Goal: Task Accomplishment & Management: Use online tool/utility

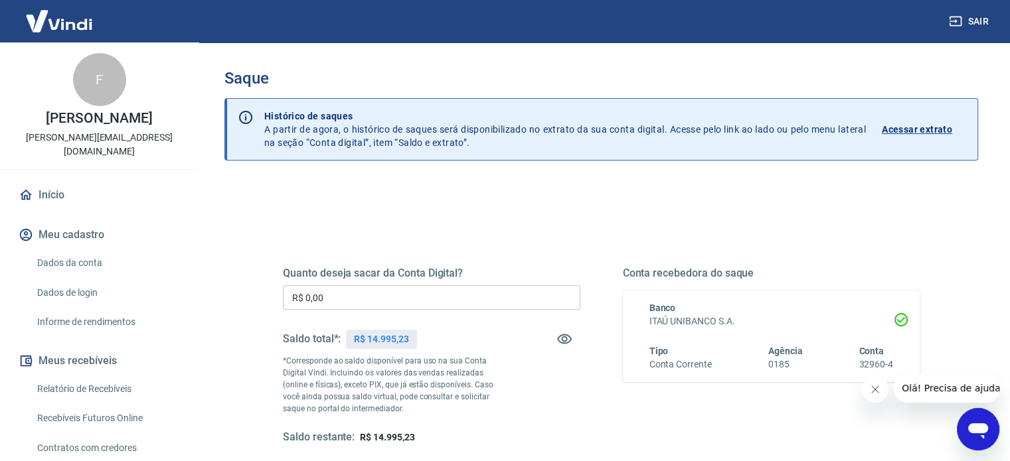
click at [418, 302] on input "R$ 0,00" at bounding box center [431, 298] width 297 height 25
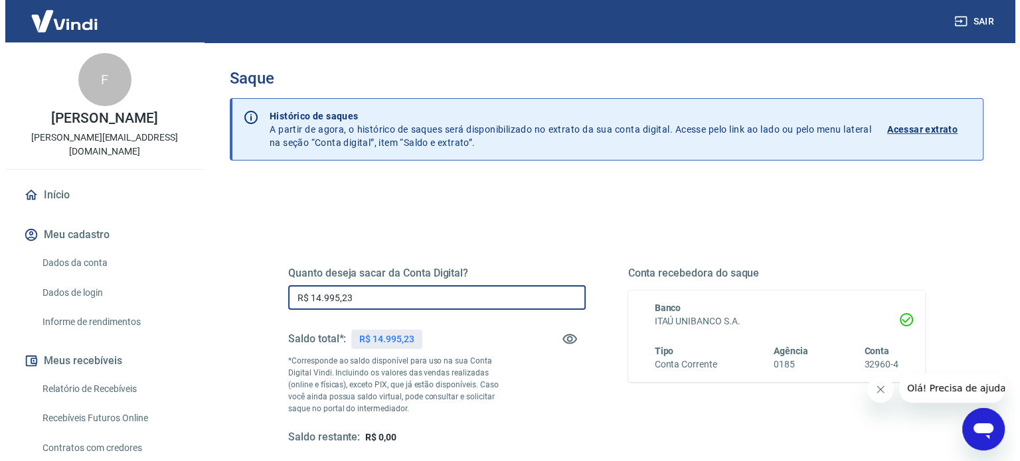
scroll to position [133, 0]
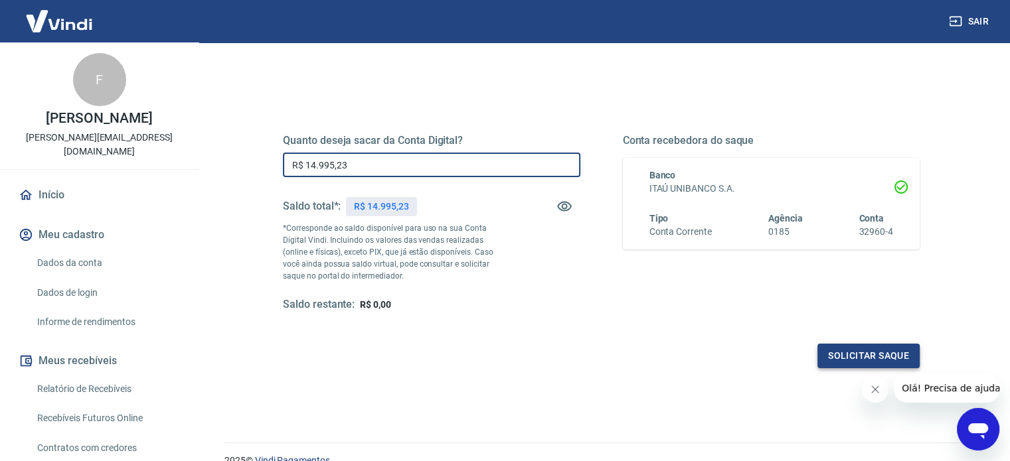
type input "R$ 14.995,23"
click at [847, 350] on button "Solicitar saque" at bounding box center [868, 356] width 102 height 25
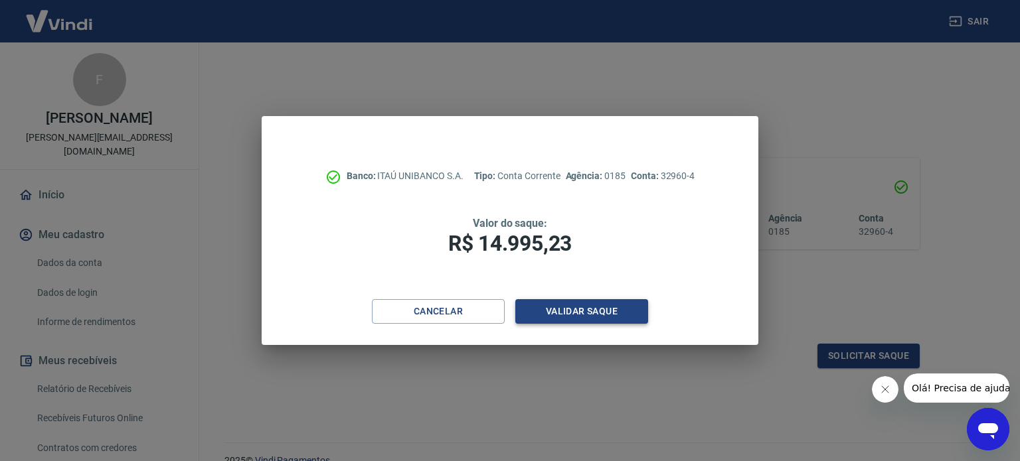
click at [560, 312] on button "Validar saque" at bounding box center [581, 311] width 133 height 25
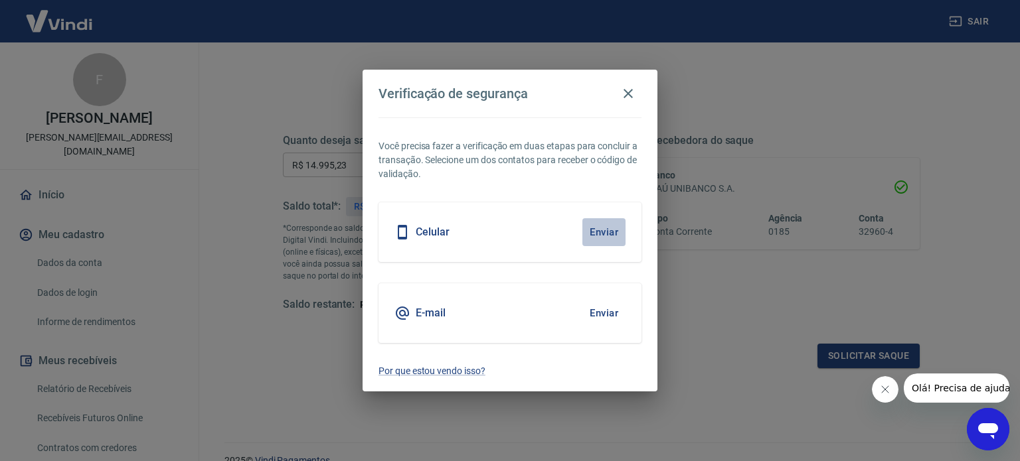
click at [596, 222] on button "Enviar" at bounding box center [603, 232] width 43 height 28
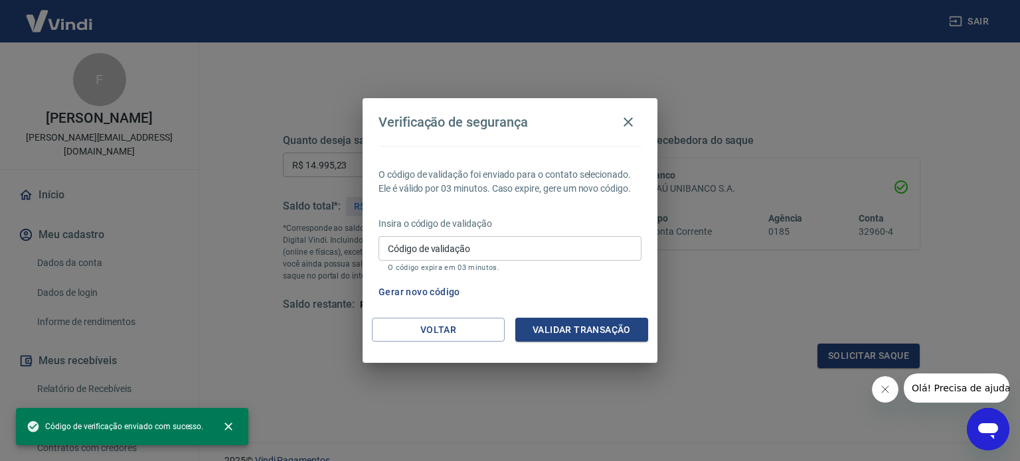
click at [465, 258] on input "Código de validação" at bounding box center [509, 248] width 263 height 25
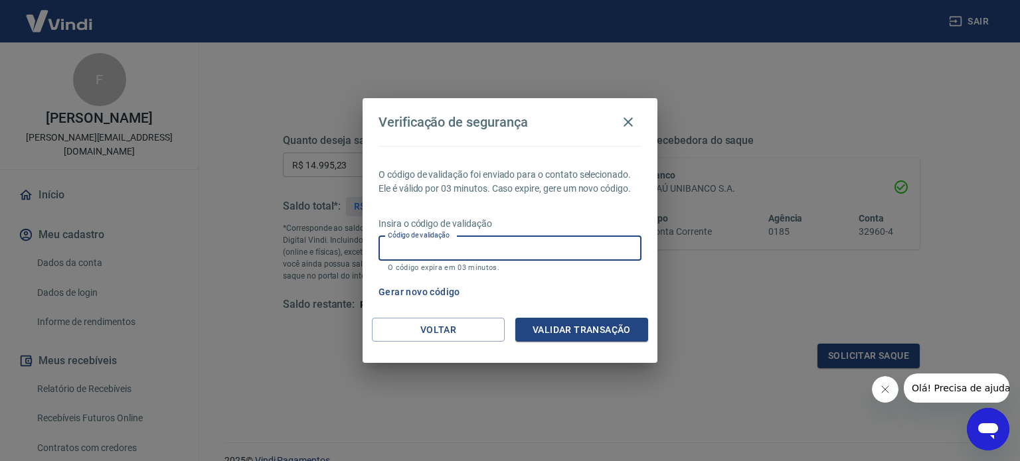
paste input "901199"
type input "901199"
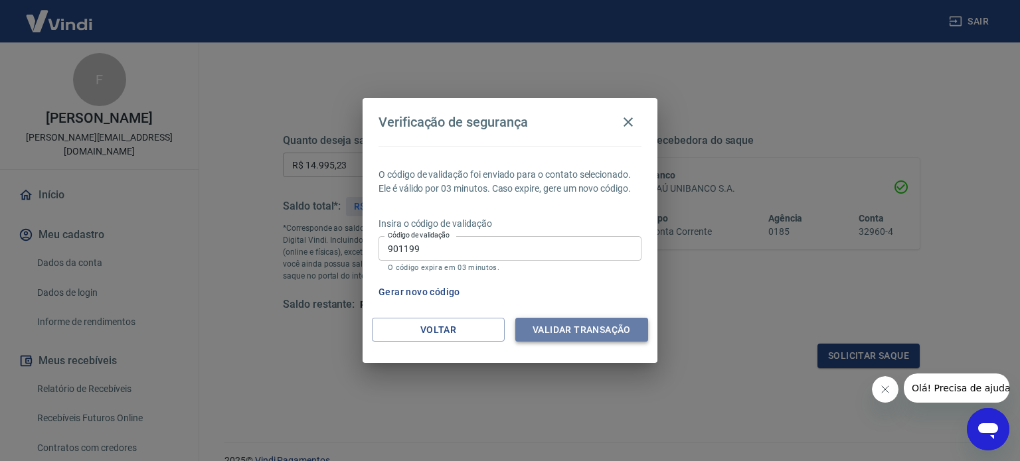
click at [546, 329] on button "Validar transação" at bounding box center [581, 330] width 133 height 25
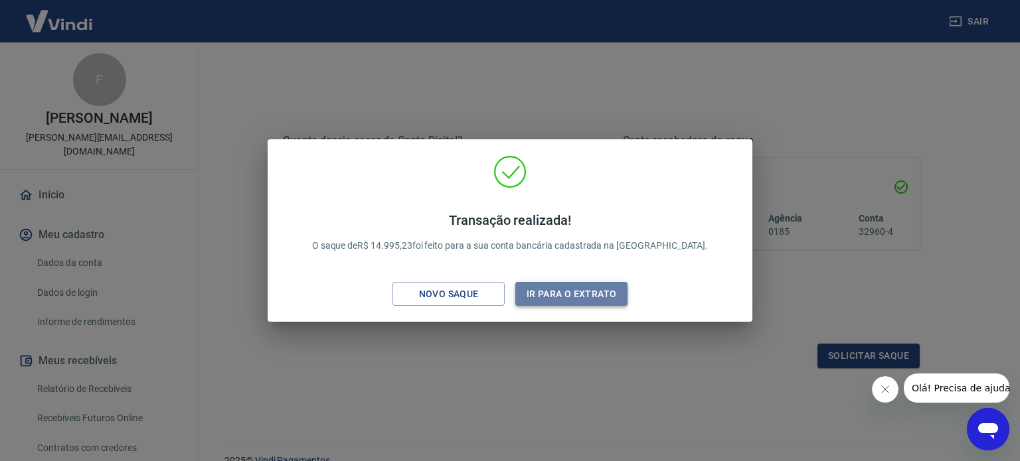
click at [573, 293] on button "Ir para o extrato" at bounding box center [571, 294] width 112 height 25
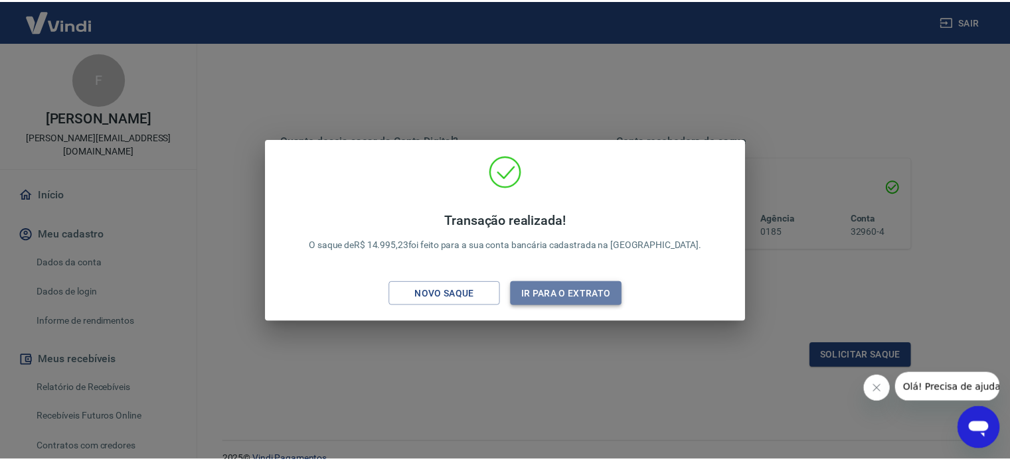
scroll to position [173, 0]
